Goal: Find specific page/section: Find specific page/section

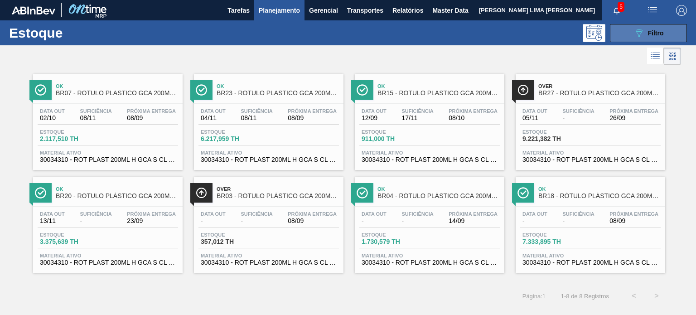
scroll to position [45, 0]
click at [658, 30] on span "Filtro" at bounding box center [656, 32] width 16 height 7
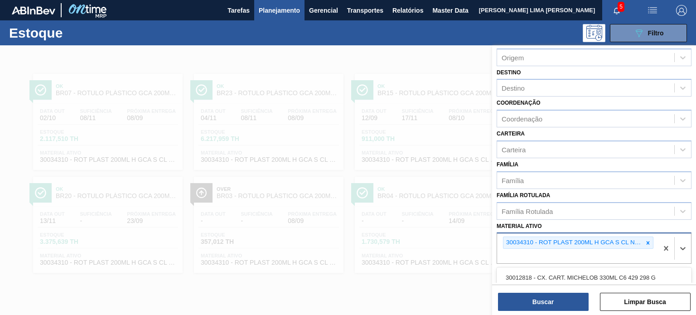
drag, startPoint x: 653, startPoint y: 243, endPoint x: 639, endPoint y: 235, distance: 15.2
click at [651, 242] on div "30034310 - ROT PLAST 200ML H GCA S CL NIV25" at bounding box center [577, 248] width 161 height 30
click at [577, 202] on div "Família Rotulada" at bounding box center [593, 211] width 195 height 18
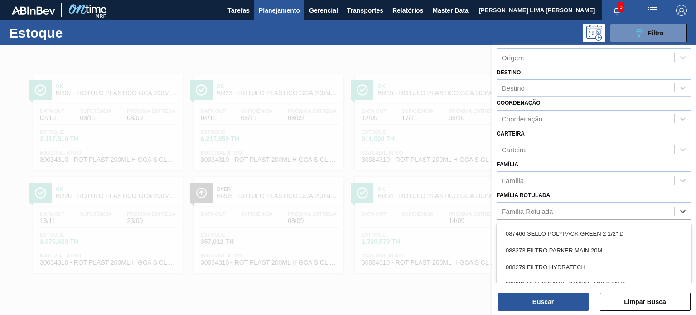
click at [632, 189] on div "Família Rotulada option FILME STRETCH 23MICRA, deselected. option 087466 SELLO …" at bounding box center [593, 204] width 195 height 31
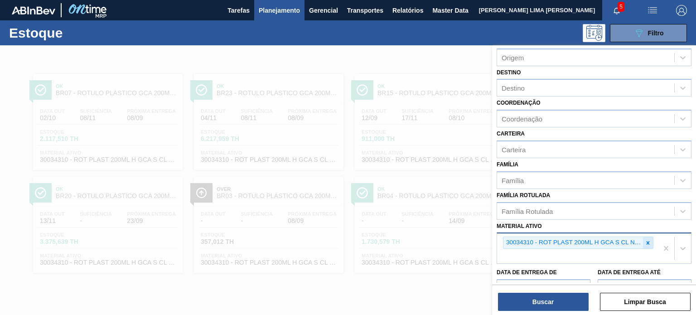
click at [647, 241] on icon at bounding box center [647, 242] width 3 height 3
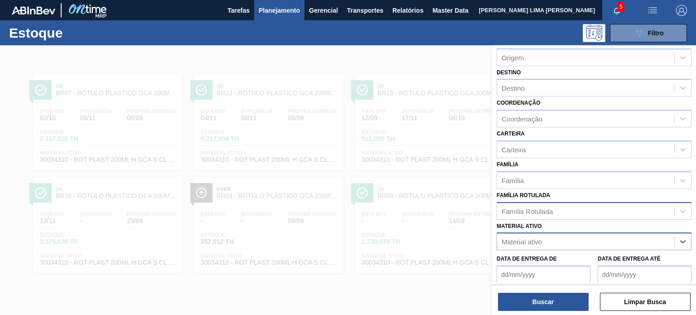
click at [582, 204] on div "Família Rotulada" at bounding box center [585, 210] width 177 height 13
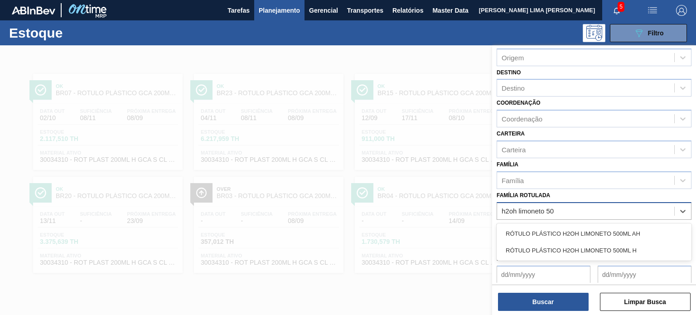
type Rotulada "h2oh limoneto 500"
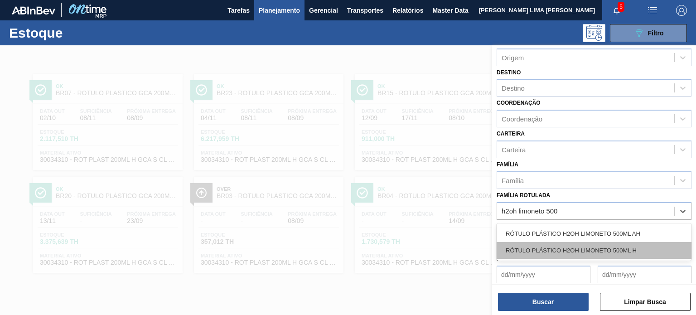
click at [583, 248] on div "RÓTULO PLÁSTICO H2OH LIMONETO 500ML H" at bounding box center [593, 250] width 195 height 17
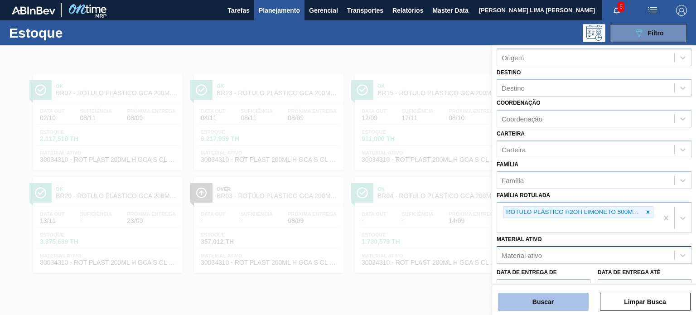
click at [546, 307] on button "Buscar" at bounding box center [543, 302] width 91 height 18
